Goal: Find specific page/section: Find specific page/section

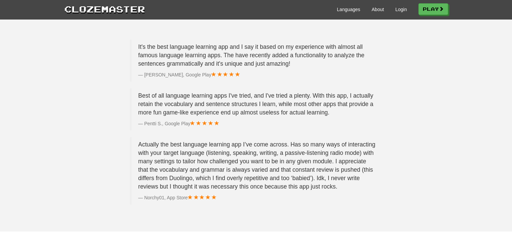
scroll to position [985, 0]
click at [373, 10] on link "About" at bounding box center [378, 9] width 12 height 7
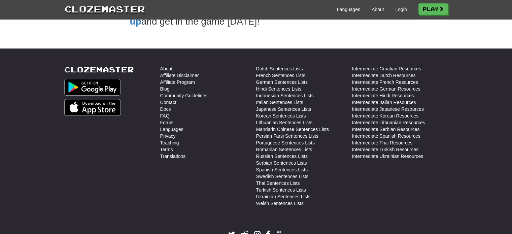
scroll to position [248, 0]
click at [173, 101] on link "Contact" at bounding box center [168, 102] width 16 height 7
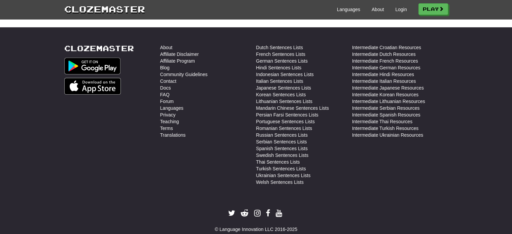
scroll to position [225, 0]
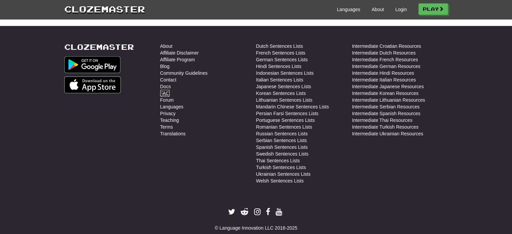
click at [167, 94] on link "FAQ" at bounding box center [164, 93] width 9 height 7
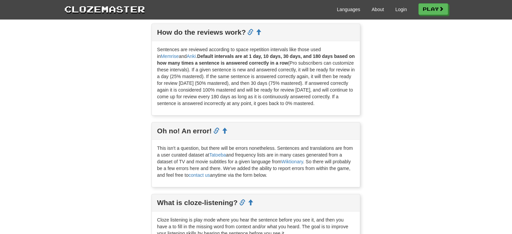
scroll to position [819, 0]
